Goal: Information Seeking & Learning: Learn about a topic

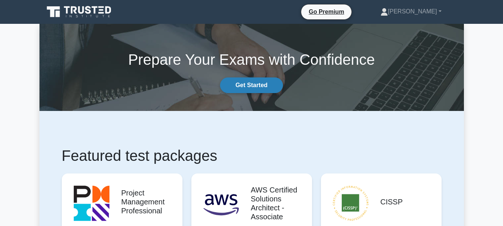
click at [259, 84] on link "Get Started" at bounding box center [251, 85] width 63 height 16
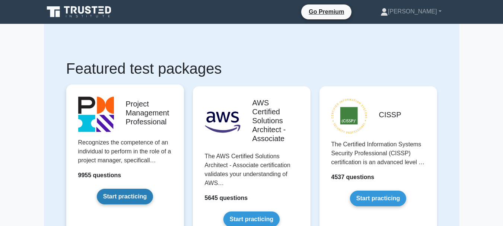
click at [128, 195] on link "Start practicing" at bounding box center [125, 197] width 56 height 16
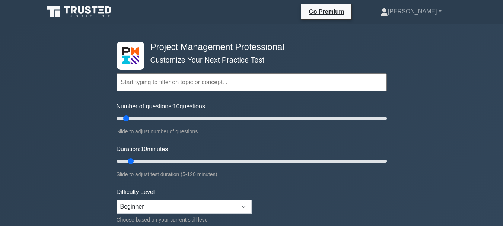
click at [238, 82] on input "text" at bounding box center [251, 82] width 270 height 18
click at [242, 207] on select "Beginner Intermediate Expert" at bounding box center [183, 206] width 135 height 14
select select "intermediate"
click at [116, 199] on select "Beginner Intermediate Expert" at bounding box center [183, 206] width 135 height 14
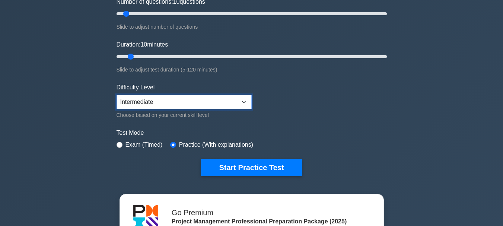
scroll to position [119, 0]
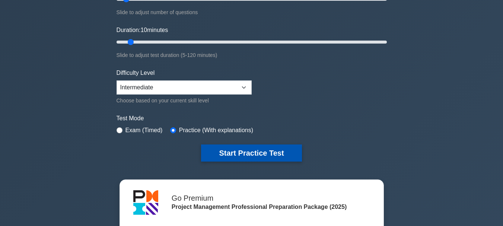
click at [261, 151] on button "Start Practice Test" at bounding box center [251, 152] width 100 height 17
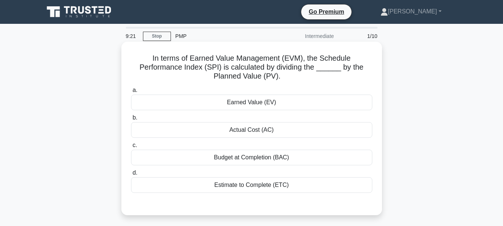
click at [246, 103] on div "Earned Value (EV)" at bounding box center [251, 103] width 241 height 16
click at [131, 93] on input "a. Earned Value (EV)" at bounding box center [131, 90] width 0 height 5
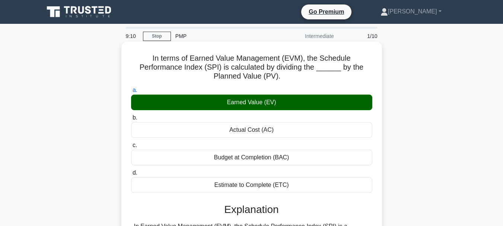
click at [244, 211] on h3 "Explanation" at bounding box center [251, 209] width 232 height 13
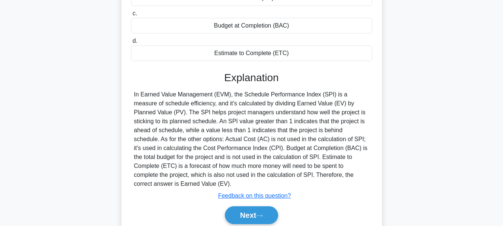
scroll to position [134, 0]
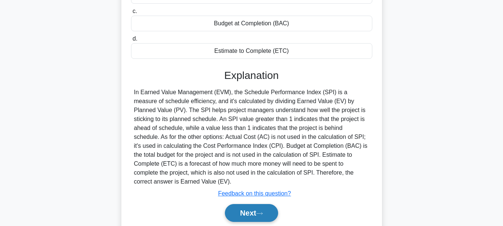
click at [245, 214] on button "Next" at bounding box center [251, 213] width 53 height 18
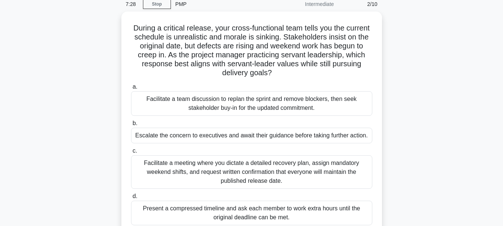
scroll to position [31, 0]
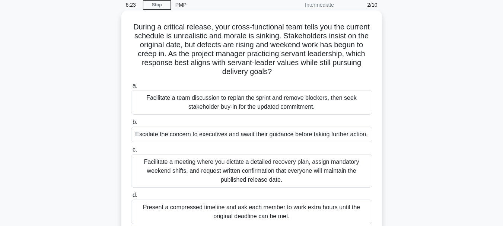
click at [217, 103] on div "Facilitate a team discussion to replan the sprint and remove blockers, then see…" at bounding box center [251, 102] width 241 height 25
click at [131, 88] on input "a. Facilitate a team discussion to replan the sprint and remove blockers, then …" at bounding box center [131, 85] width 0 height 5
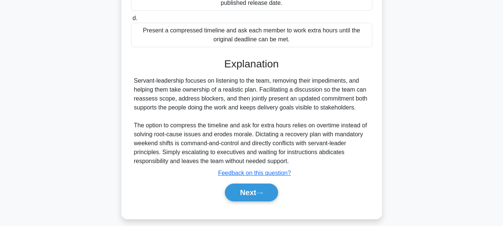
scroll to position [215, 0]
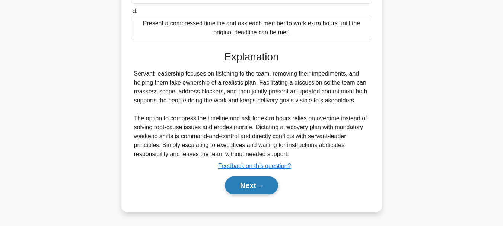
click at [249, 181] on button "Next" at bounding box center [251, 185] width 53 height 18
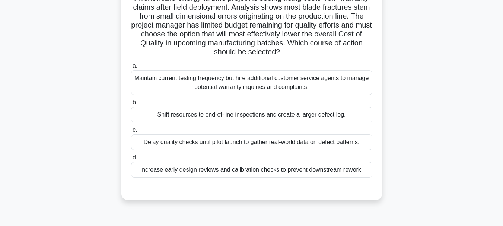
scroll to position [47, 0]
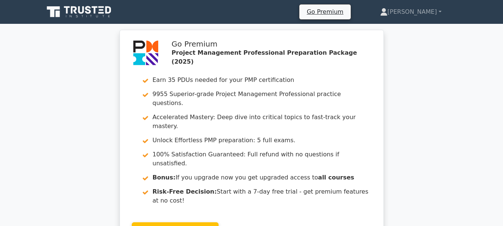
click at [458, 82] on div "Go Premium Project Management Professional Preparation Package (2025) Earn 35 P…" at bounding box center [251, 144] width 503 height 228
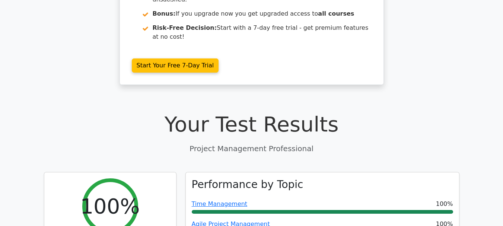
scroll to position [183, 0]
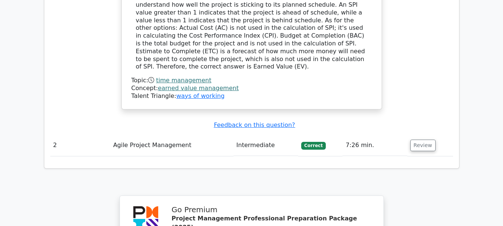
scroll to position [844, 0]
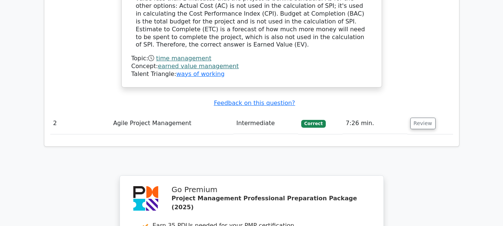
click at [255, 113] on td "Intermediate" at bounding box center [265, 123] width 65 height 21
click at [257, 99] on u "Feedback on this question?" at bounding box center [254, 102] width 81 height 7
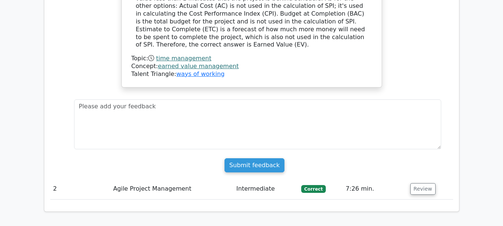
click at [255, 178] on td "Intermediate" at bounding box center [265, 188] width 65 height 21
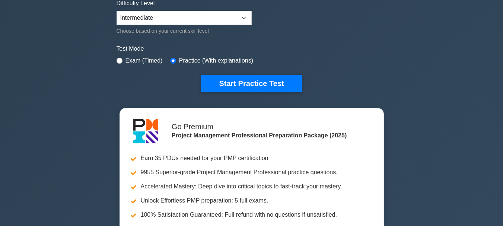
scroll to position [193, 0]
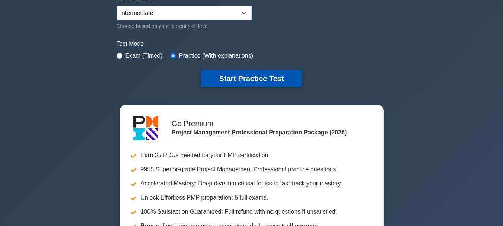
click at [252, 77] on button "Start Practice Test" at bounding box center [251, 78] width 100 height 17
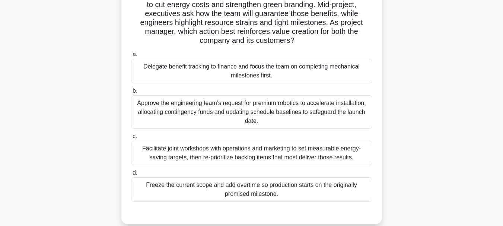
scroll to position [60, 0]
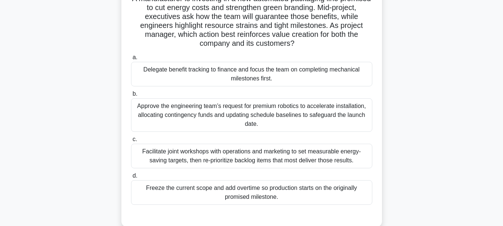
click at [211, 161] on div "Facilitate joint workshops with operations and marketing to set measurable ener…" at bounding box center [251, 156] width 241 height 25
click at [131, 142] on input "c. Facilitate joint workshops with operations and marketing to set measurable e…" at bounding box center [131, 139] width 0 height 5
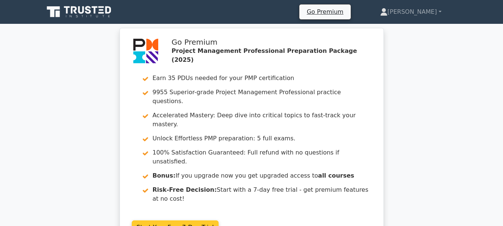
click at [164, 220] on link "Start Your Free 7-Day Trial" at bounding box center [175, 227] width 87 height 14
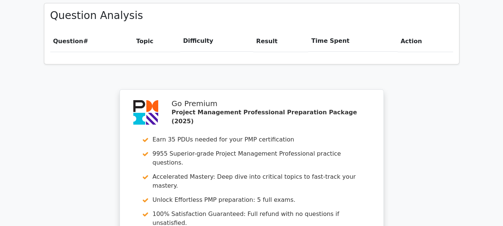
scroll to position [559, 0]
